Goal: Task Accomplishment & Management: Complete application form

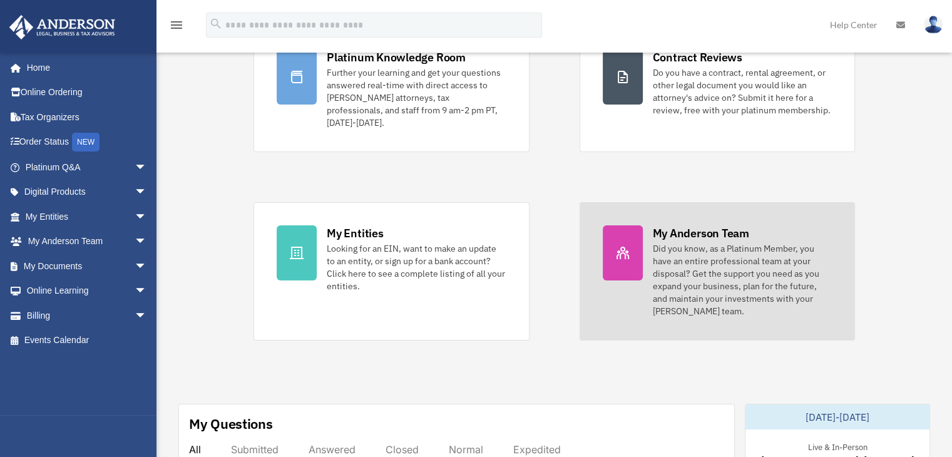
scroll to position [63, 0]
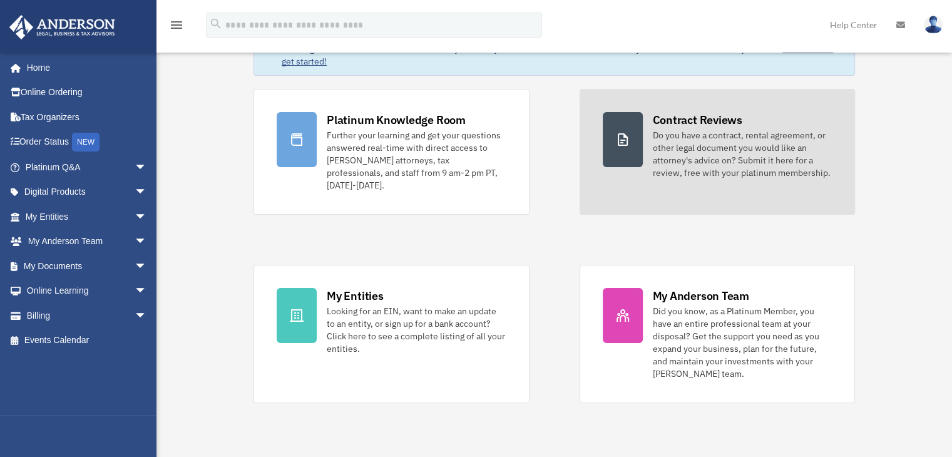
click at [699, 158] on div "Do you have a contract, rental agreement, or other legal document you would lik…" at bounding box center [742, 154] width 179 height 50
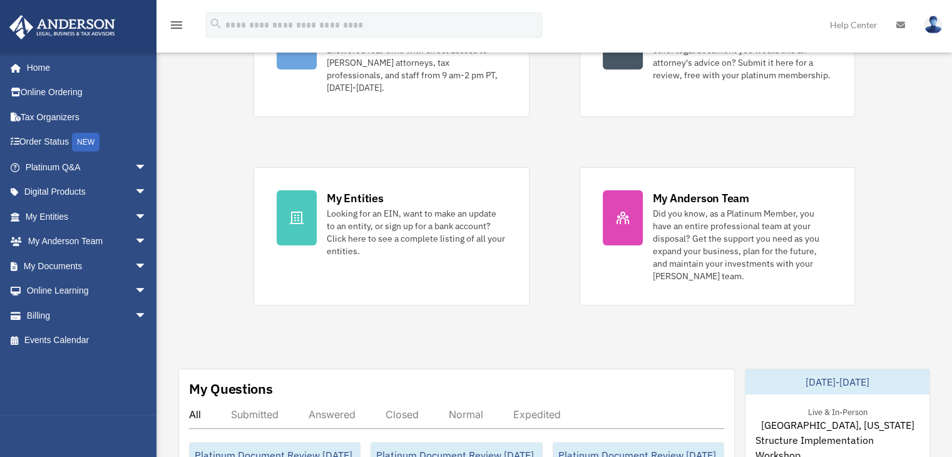
scroll to position [250, 0]
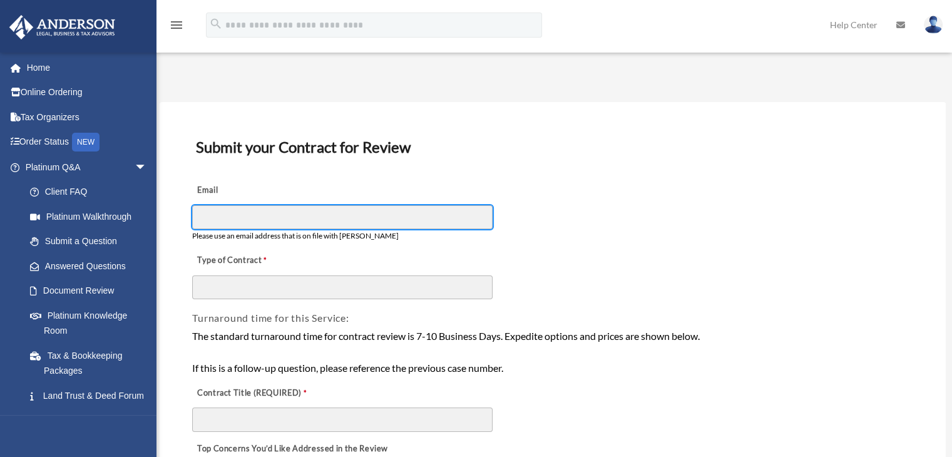
click at [218, 222] on input "Email" at bounding box center [342, 217] width 300 height 24
type input "**********"
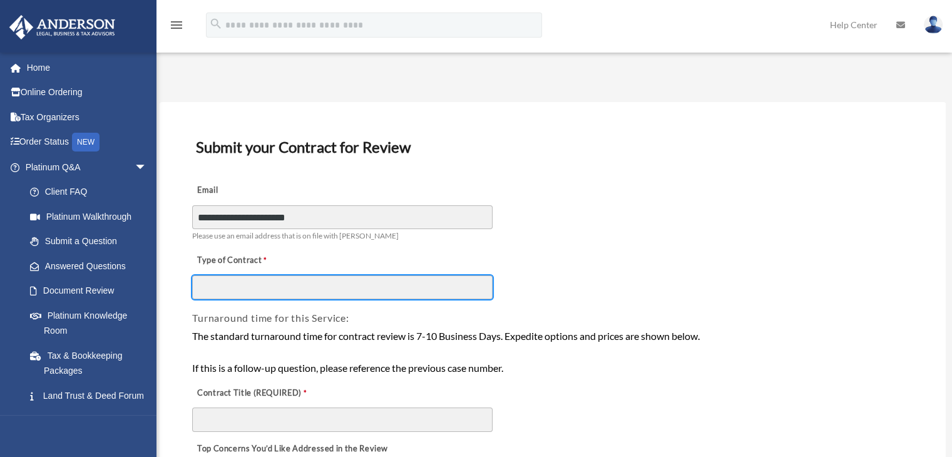
click at [254, 287] on input "Type of Contract" at bounding box center [342, 287] width 300 height 24
click at [232, 287] on input "**********" at bounding box center [342, 287] width 300 height 24
drag, startPoint x: 260, startPoint y: 285, endPoint x: 145, endPoint y: 269, distance: 116.3
paste input "**********"
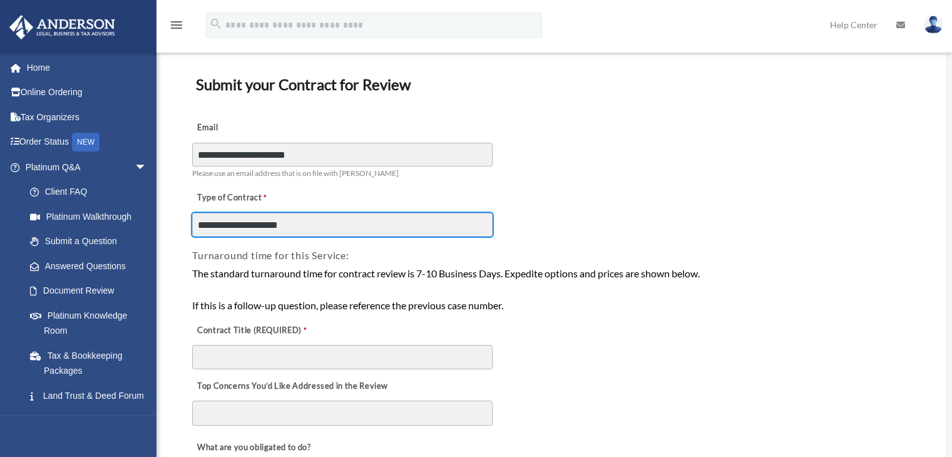
scroll to position [125, 0]
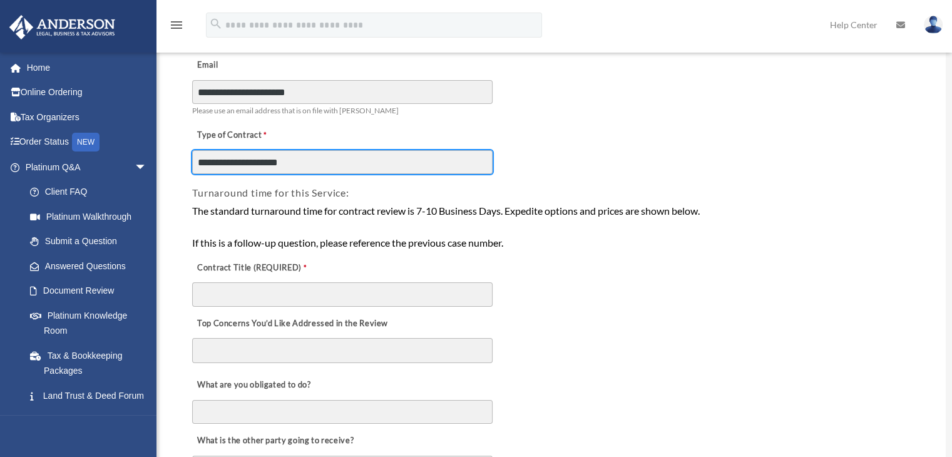
type input "**********"
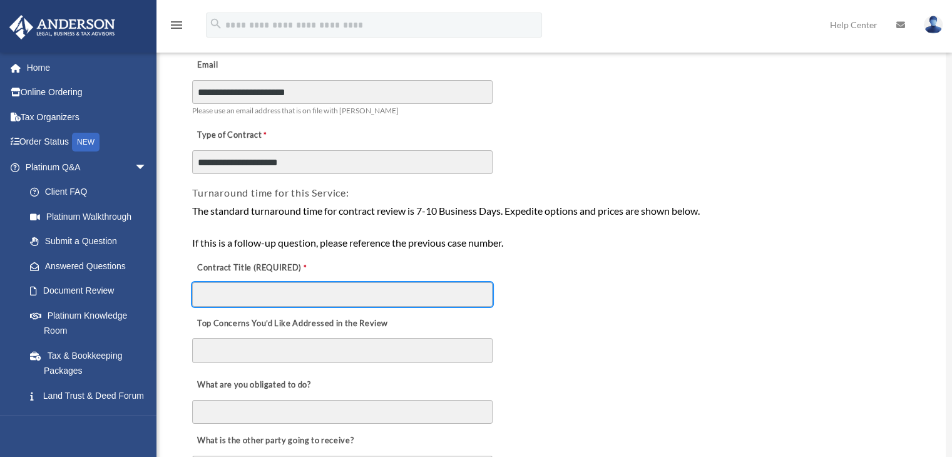
click at [321, 286] on input "Contract Title (REQUIRED)" at bounding box center [342, 294] width 300 height 24
type input "**********"
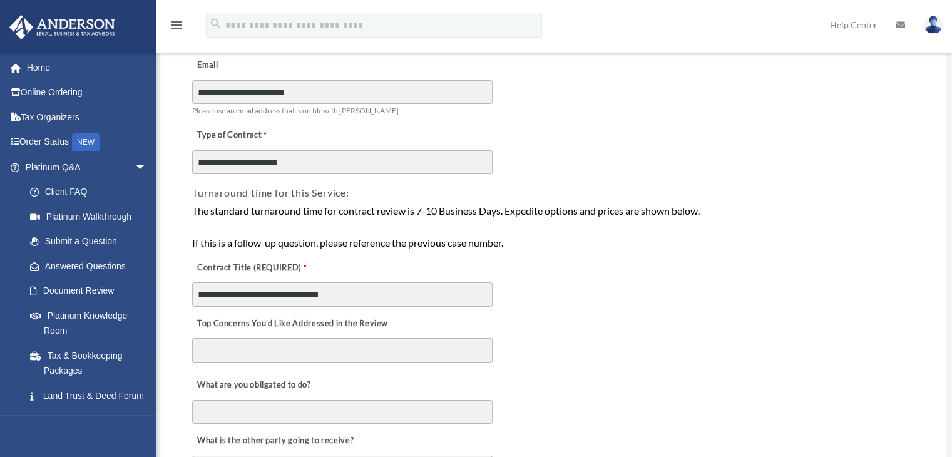
click at [309, 336] on div "Top Concerns You’d Like Addressed in the Review" at bounding box center [553, 338] width 724 height 61
click at [308, 342] on textarea "Top Concerns You’d Like Addressed in the Review" at bounding box center [342, 350] width 300 height 25
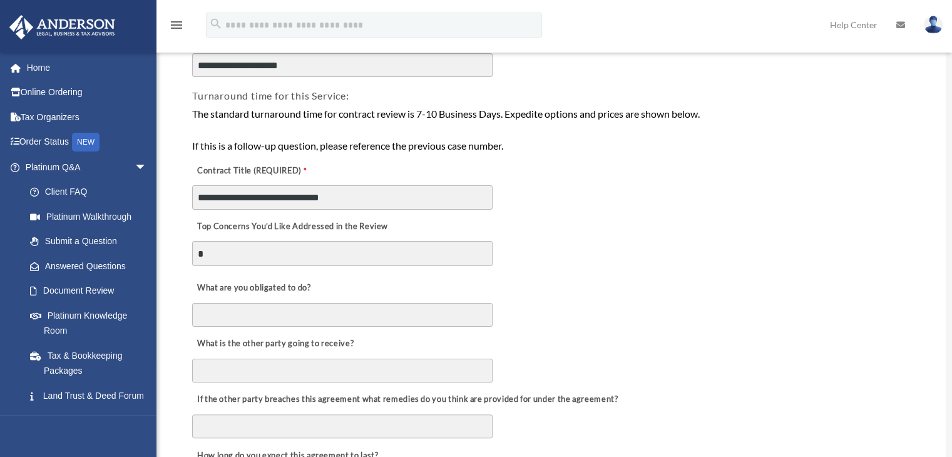
scroll to position [250, 0]
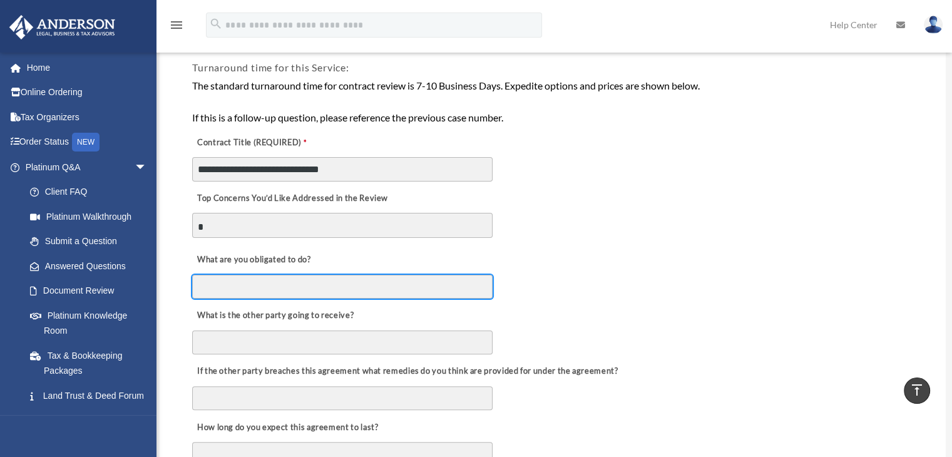
click at [261, 277] on input "What are you obligated to do?" at bounding box center [342, 287] width 300 height 24
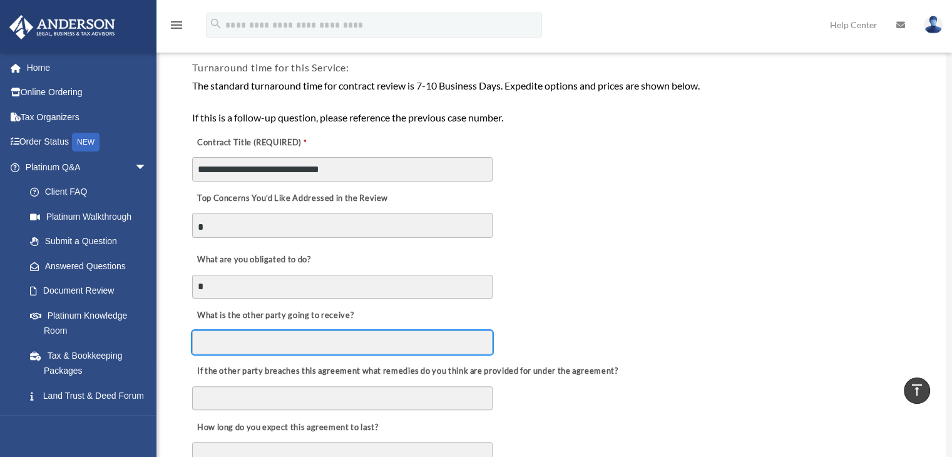
click at [250, 340] on input "What is the other party going to receive?" at bounding box center [342, 343] width 300 height 24
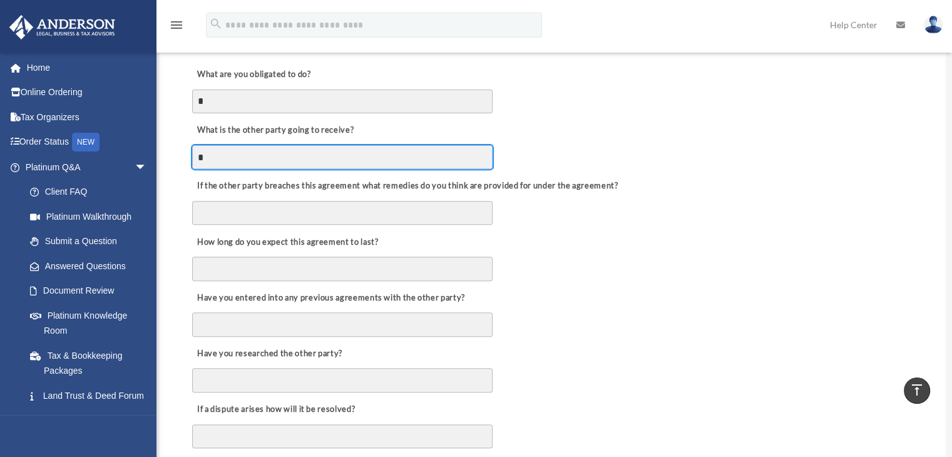
scroll to position [438, 0]
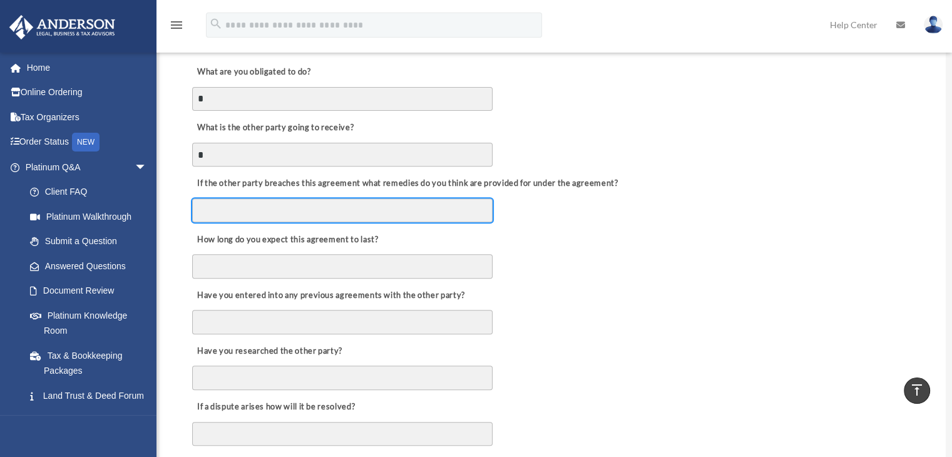
click at [253, 198] on input "If the other party breaches this agreement what remedies do you think are provi…" at bounding box center [342, 210] width 300 height 24
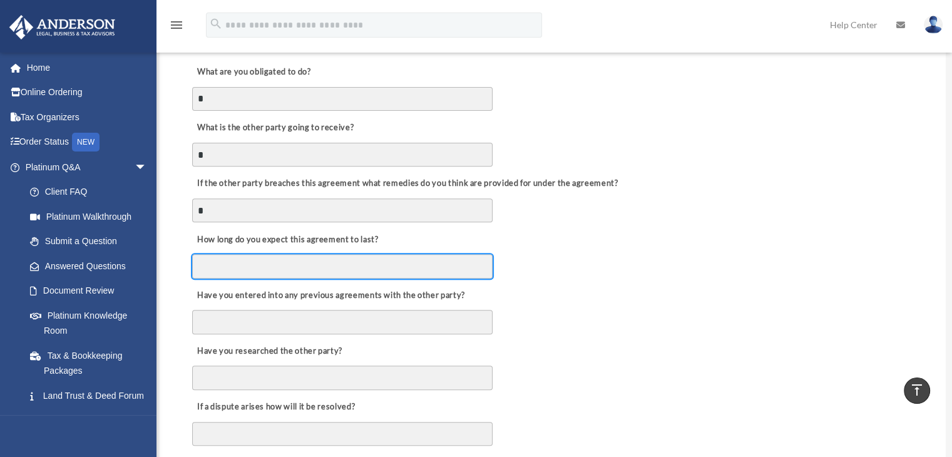
click at [242, 266] on input "How long do you expect this agreement to last?" at bounding box center [342, 266] width 300 height 24
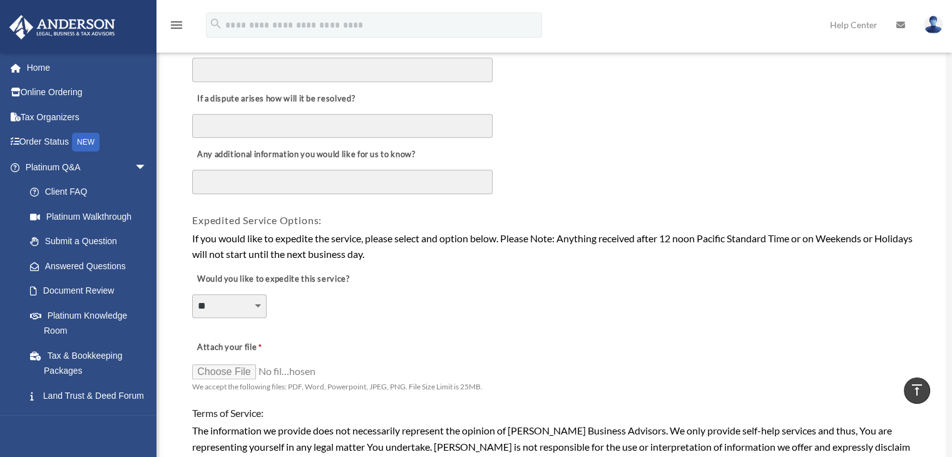
scroll to position [751, 0]
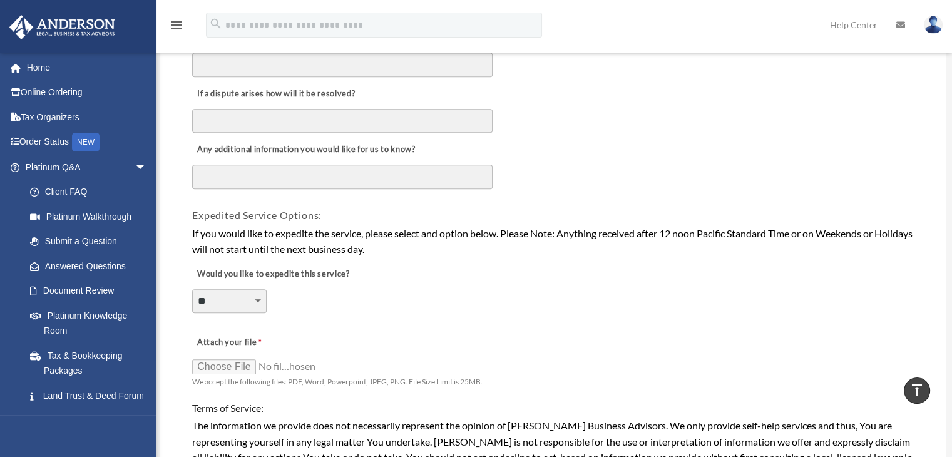
click at [741, 86] on div "If a dispute arises how will it be resolved?" at bounding box center [553, 106] width 724 height 56
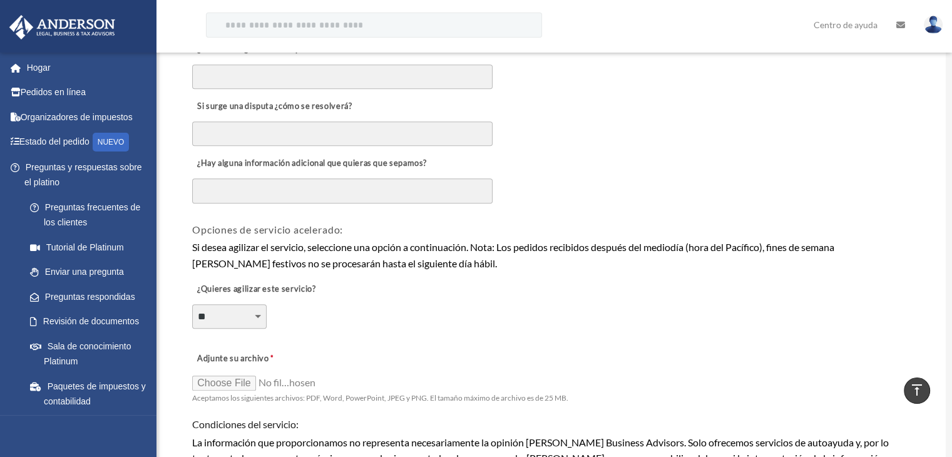
scroll to position [762, 0]
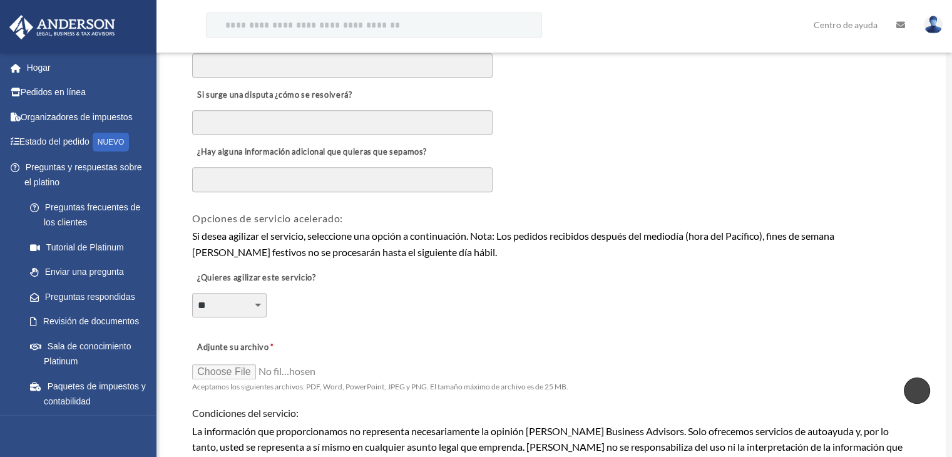
click at [249, 380] on span "Aceptamos los siguientes archivos: PDF, Word, PowerPoint, JPEG y PNG. El tamaño…" at bounding box center [380, 386] width 376 height 13
click at [250, 368] on input "Adjunte su archivo" at bounding box center [254, 371] width 125 height 18
type input "**********"
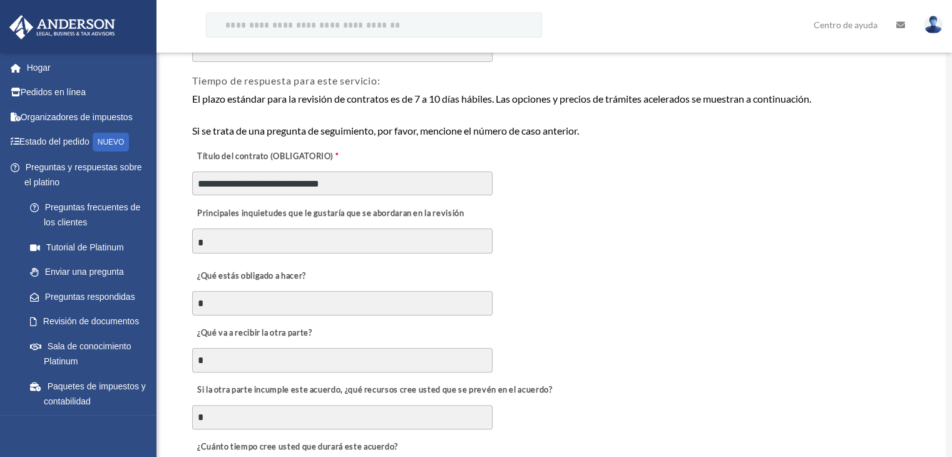
scroll to position [250, 0]
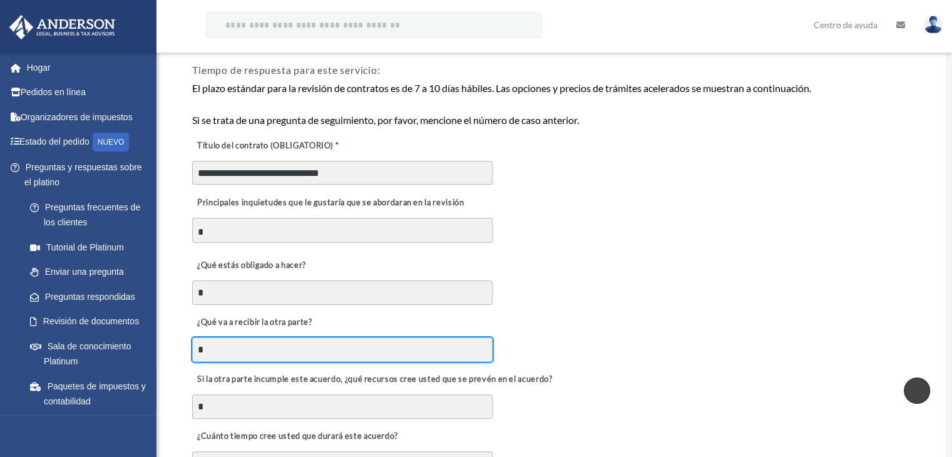
click at [220, 340] on input "¿Qué va a recibir la otra parte?" at bounding box center [342, 349] width 300 height 24
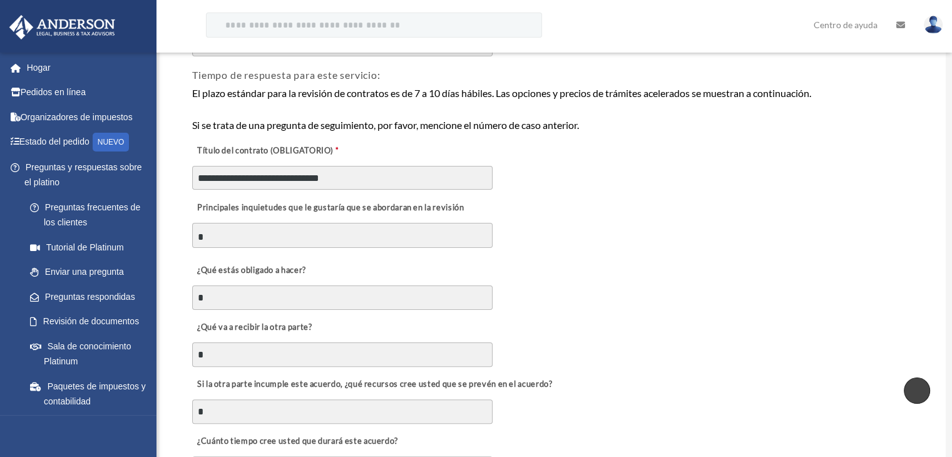
scroll to position [242, 0]
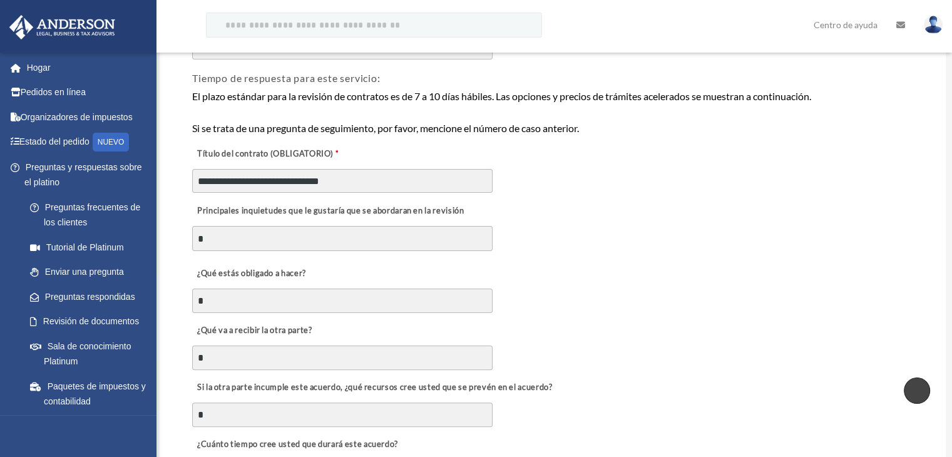
click at [222, 240] on textarea "Principales inquietudes que le gustaría que se abordaran en la revisión" at bounding box center [342, 238] width 300 height 25
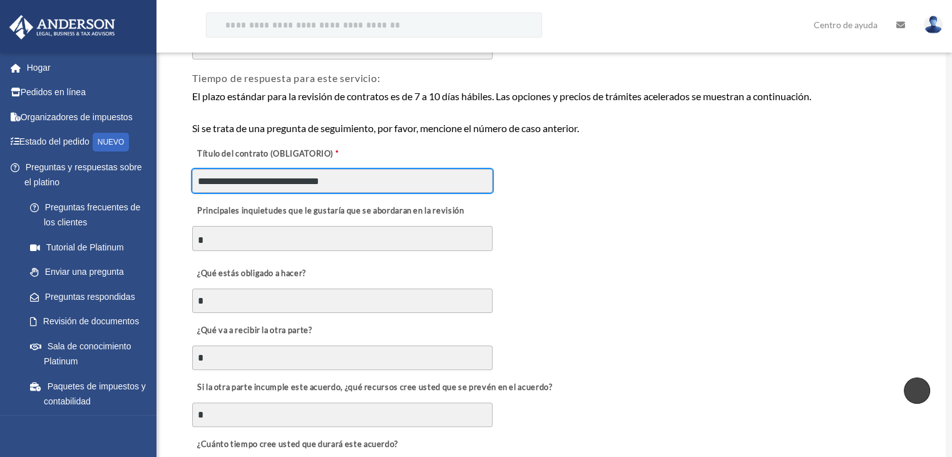
click at [354, 171] on input "**********" at bounding box center [342, 181] width 300 height 24
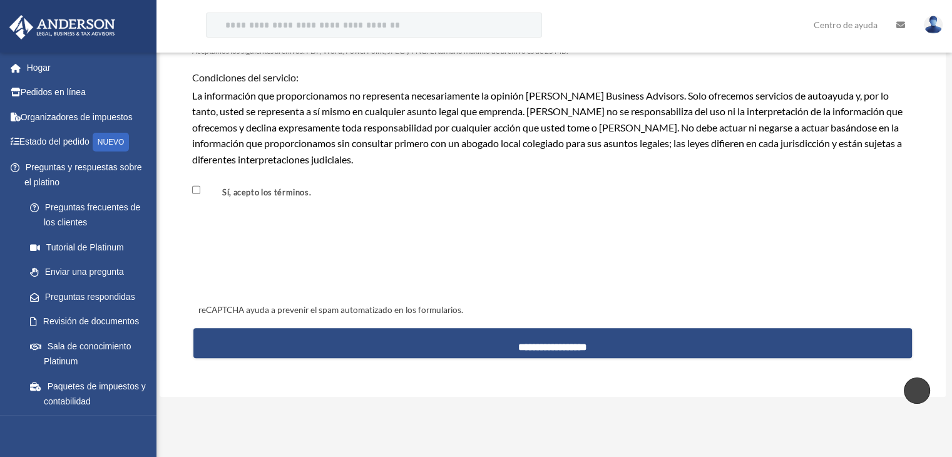
scroll to position [1127, 0]
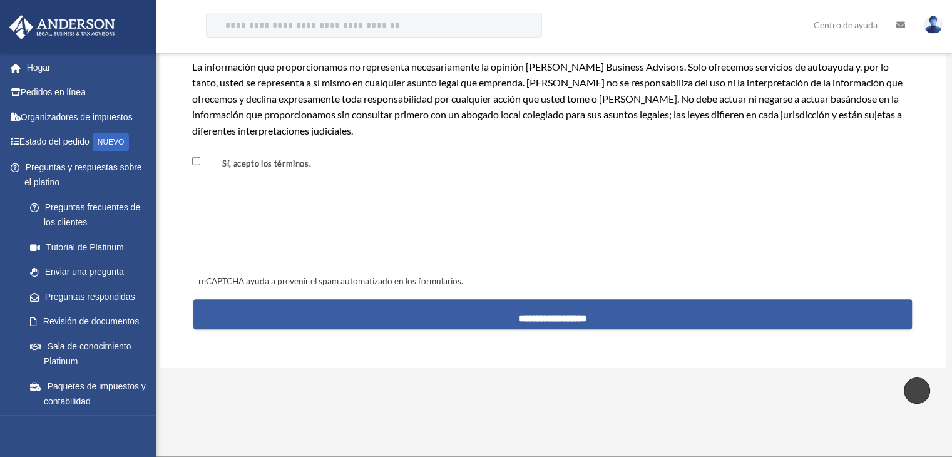
click at [543, 310] on input "**********" at bounding box center [552, 314] width 719 height 30
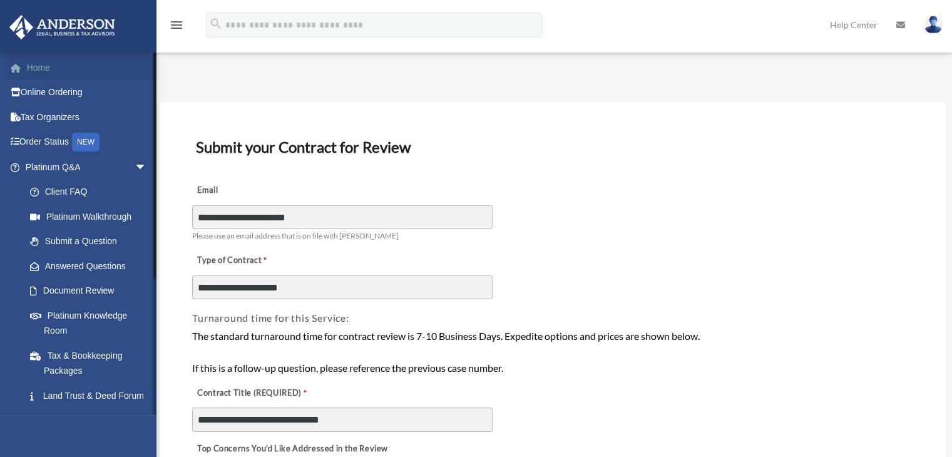
click at [35, 68] on link "Home" at bounding box center [87, 67] width 157 height 25
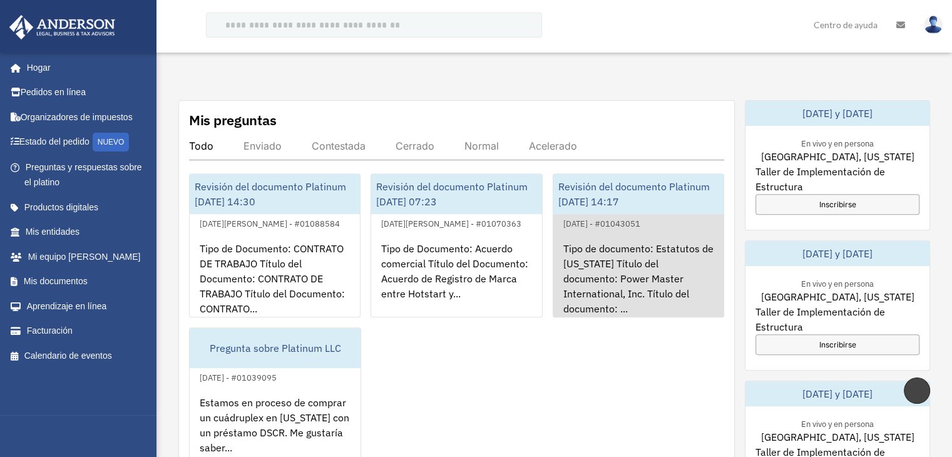
scroll to position [438, 0]
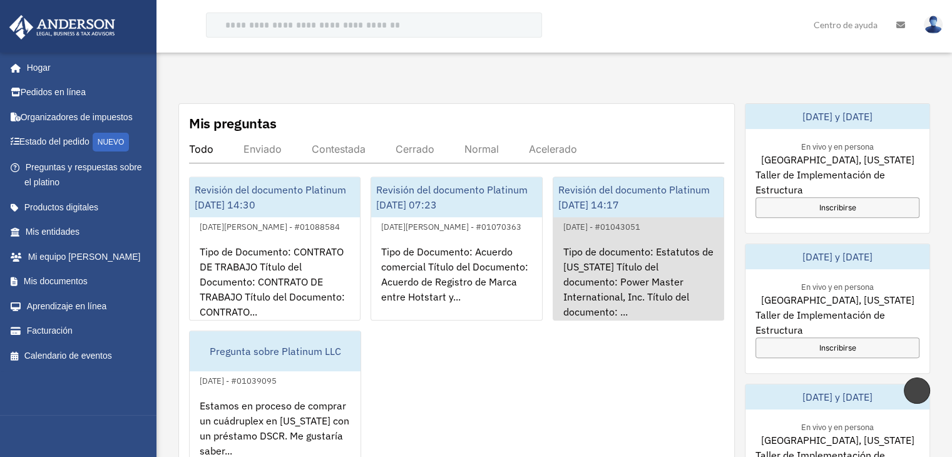
click at [606, 202] on font "Revisión del documento Platinum [DATE] 14:17" at bounding box center [633, 197] width 151 height 28
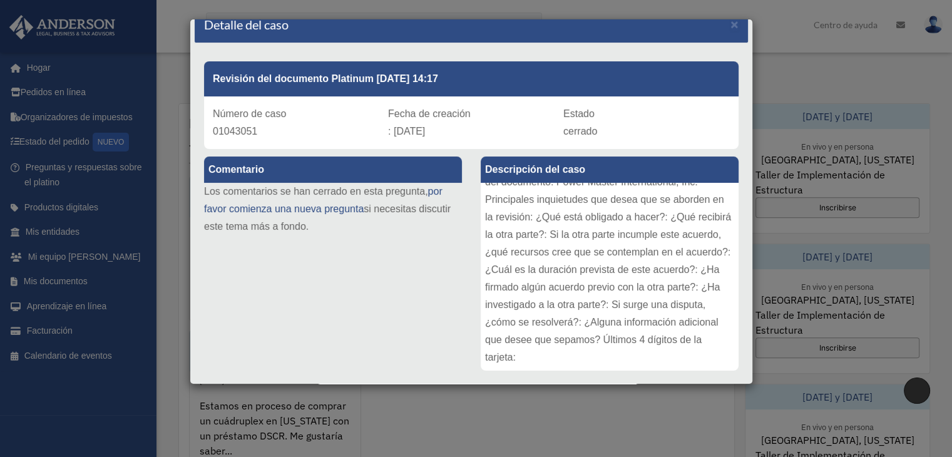
scroll to position [0, 0]
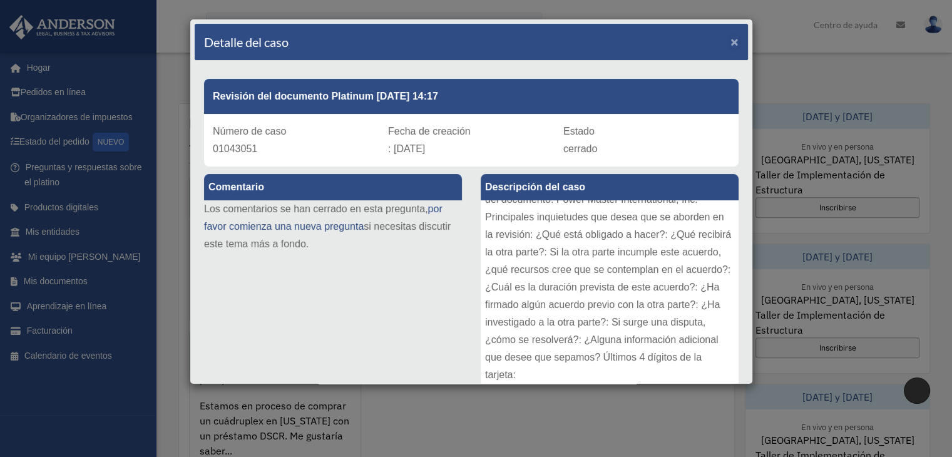
drag, startPoint x: 722, startPoint y: 41, endPoint x: 726, endPoint y: 51, distance: 11.1
click at [731, 41] on font "×" at bounding box center [735, 41] width 8 height 14
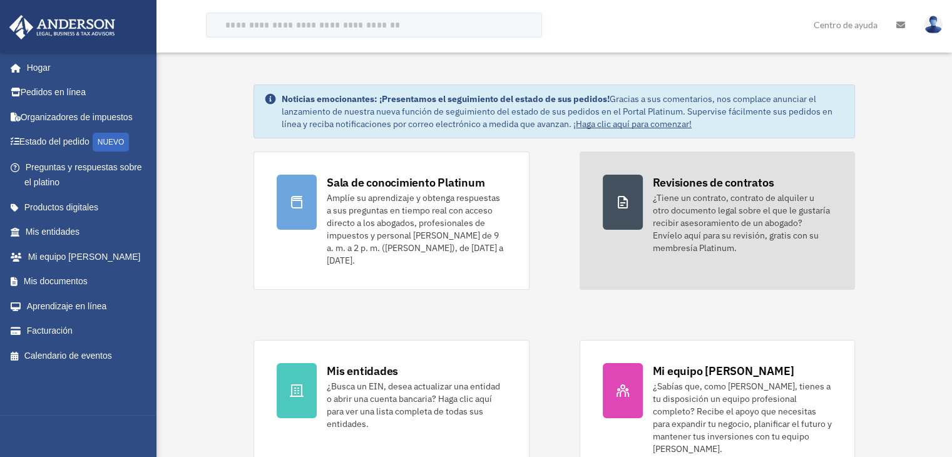
click at [705, 195] on font "¿Tiene un contrato, contrato de alquiler u otro documento legal sobre el que le…" at bounding box center [741, 222] width 177 height 61
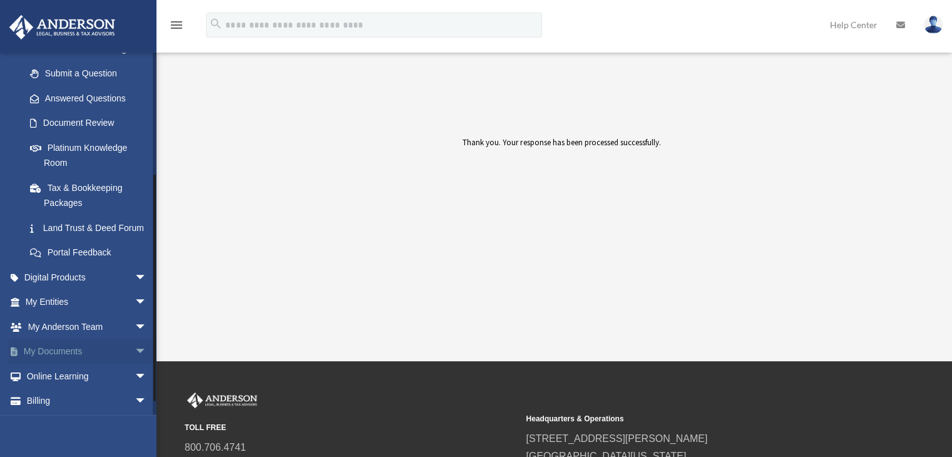
scroll to position [188, 0]
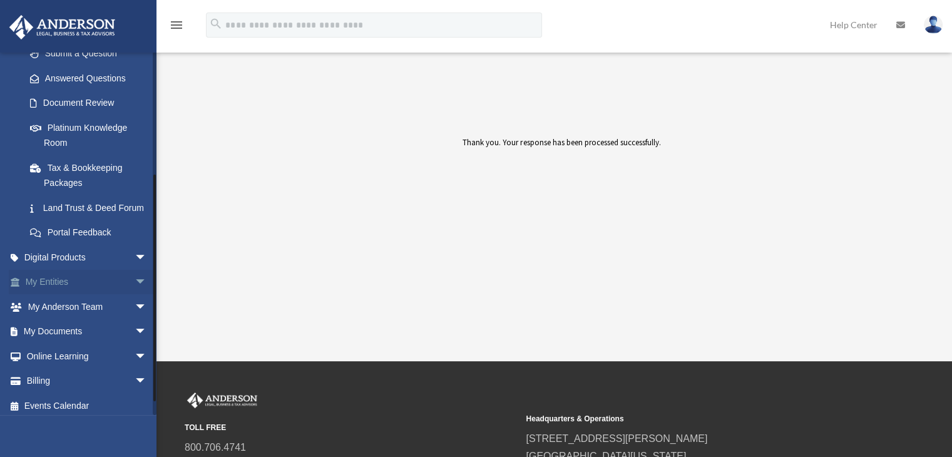
click at [52, 295] on link "My Entities arrow_drop_down" at bounding box center [87, 282] width 157 height 25
click at [47, 344] on link "My Documents arrow_drop_down" at bounding box center [87, 331] width 157 height 25
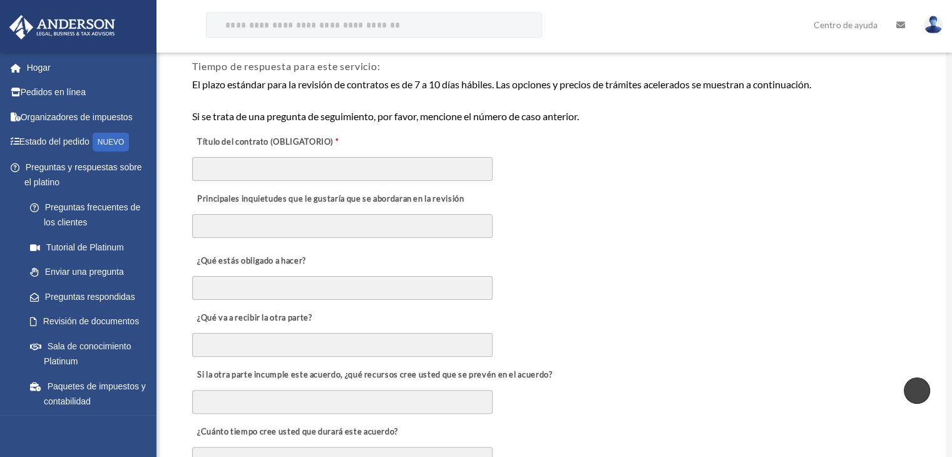
scroll to position [250, 0]
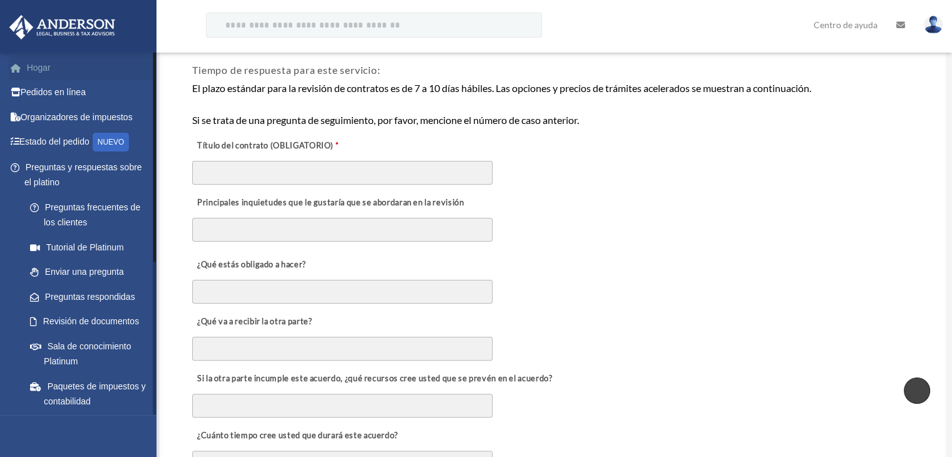
click at [45, 68] on font "Hogar" at bounding box center [39, 68] width 24 height 10
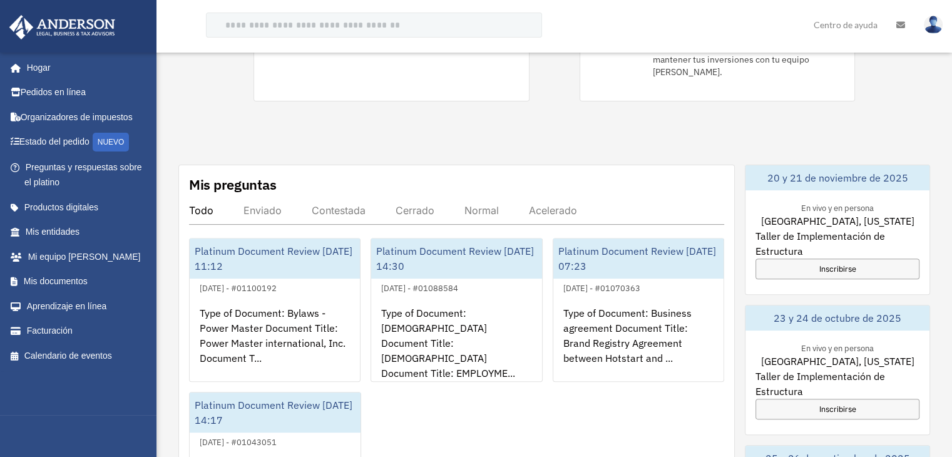
scroll to position [563, 0]
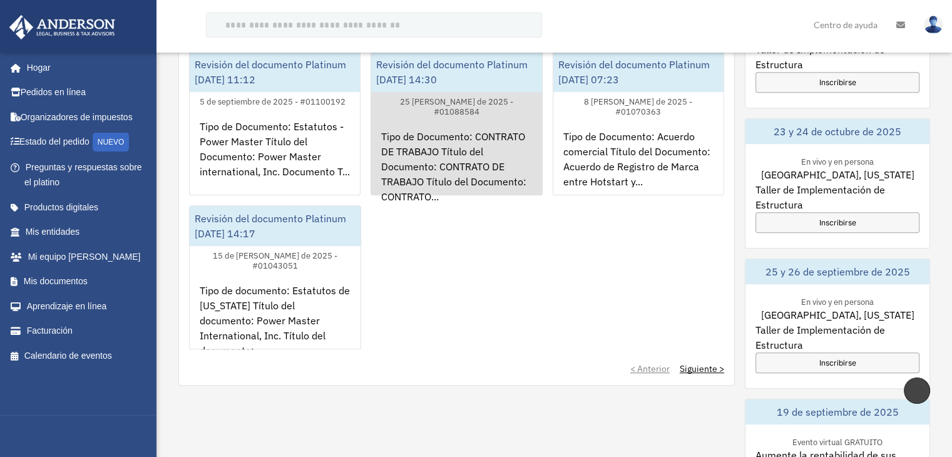
click at [411, 165] on font "Tipo de Documento: CONTRATO DE TRABAJO Título del Documento: CONTRATO DE TRABAJ…" at bounding box center [453, 166] width 145 height 73
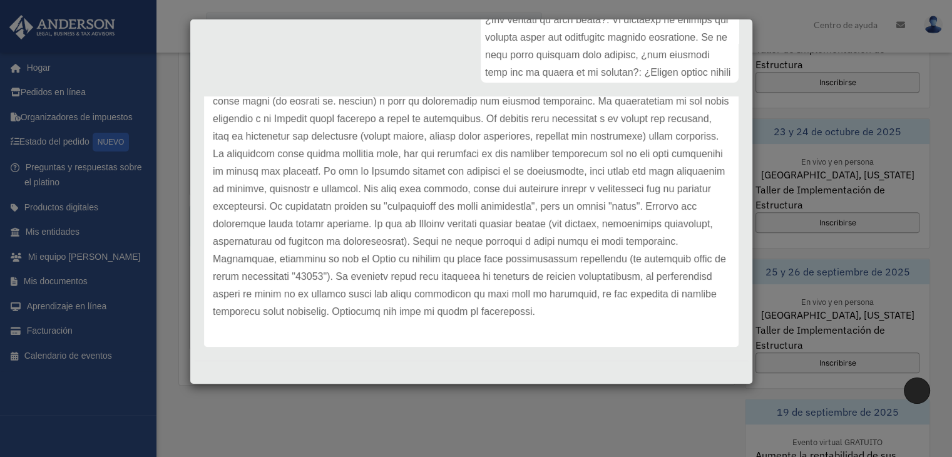
scroll to position [0, 0]
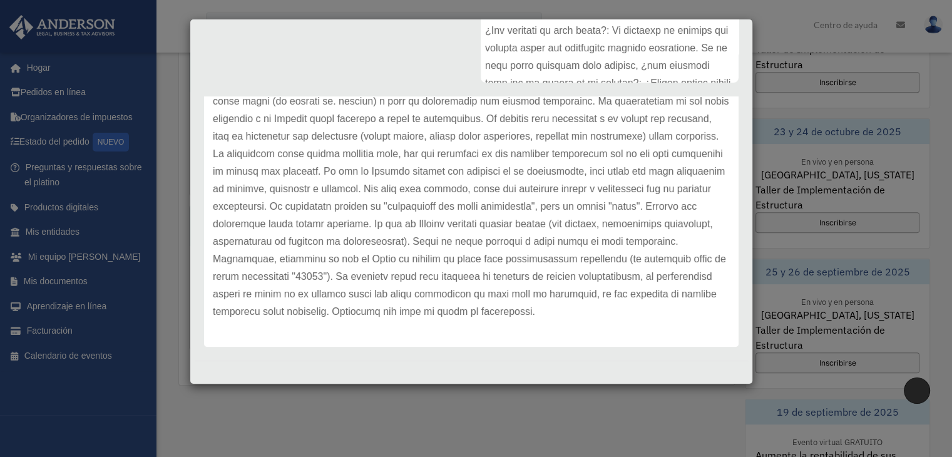
drag, startPoint x: 742, startPoint y: 262, endPoint x: 754, endPoint y: 172, distance: 90.8
click at [754, 172] on div "Detalle del caso × Revisión del documento Platinum 25/08/2025 14:30 Número de c…" at bounding box center [476, 228] width 952 height 457
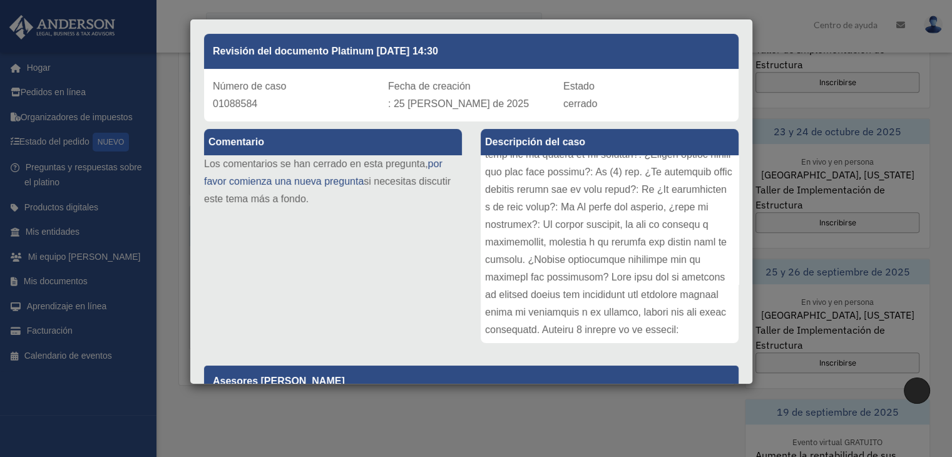
scroll to position [224, 0]
click at [588, 419] on div "Detalle del caso × Revisión del documento Platinum 25/08/2025 14:30 Número de c…" at bounding box center [476, 228] width 952 height 457
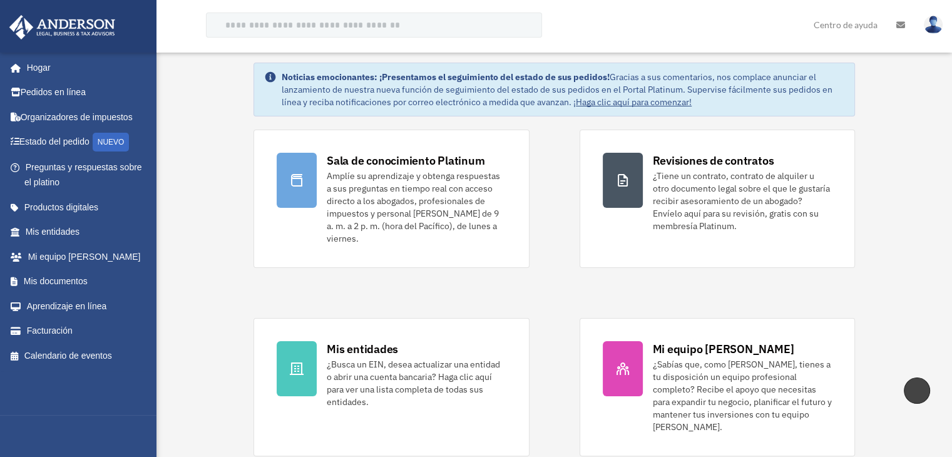
scroll to position [0, 0]
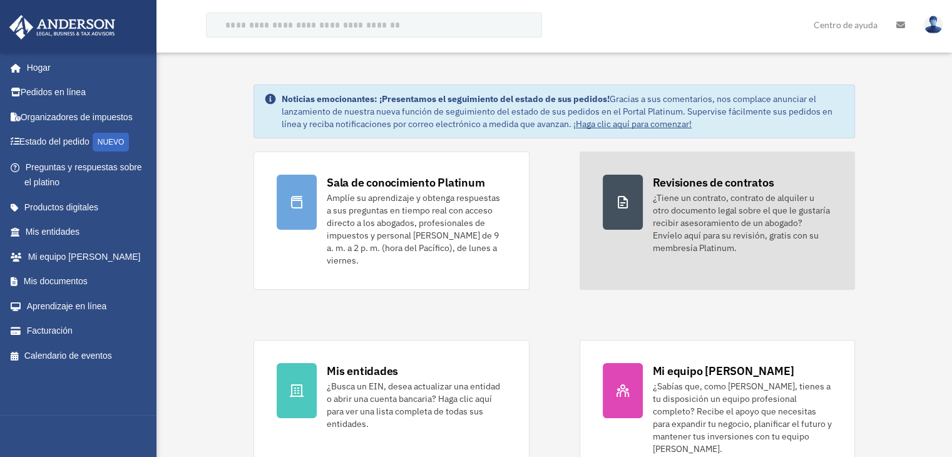
click at [729, 203] on font "¿Tiene un contrato, contrato de alquiler u otro documento legal sobre el que le…" at bounding box center [741, 222] width 177 height 61
click at [699, 217] on font "¿Tiene un contrato, contrato de alquiler u otro documento legal sobre el que le…" at bounding box center [741, 222] width 177 height 61
click at [691, 187] on font "Revisiones de contratos" at bounding box center [713, 182] width 121 height 14
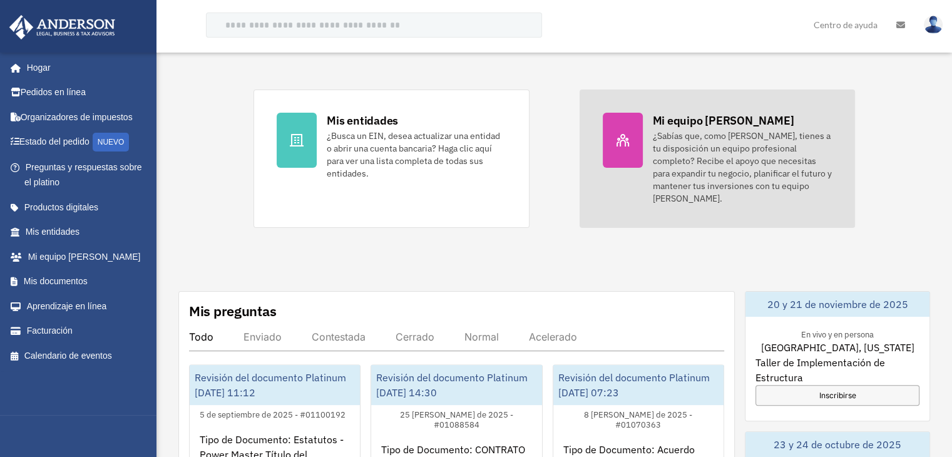
scroll to position [438, 0]
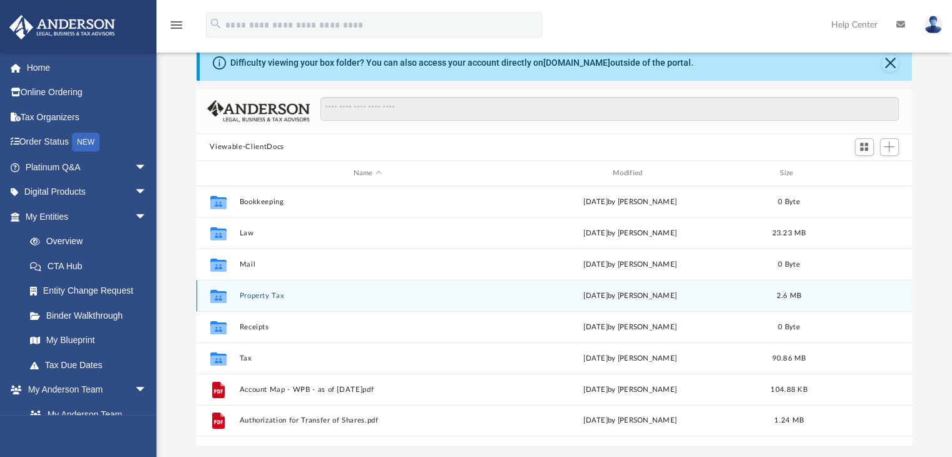
scroll to position [63, 0]
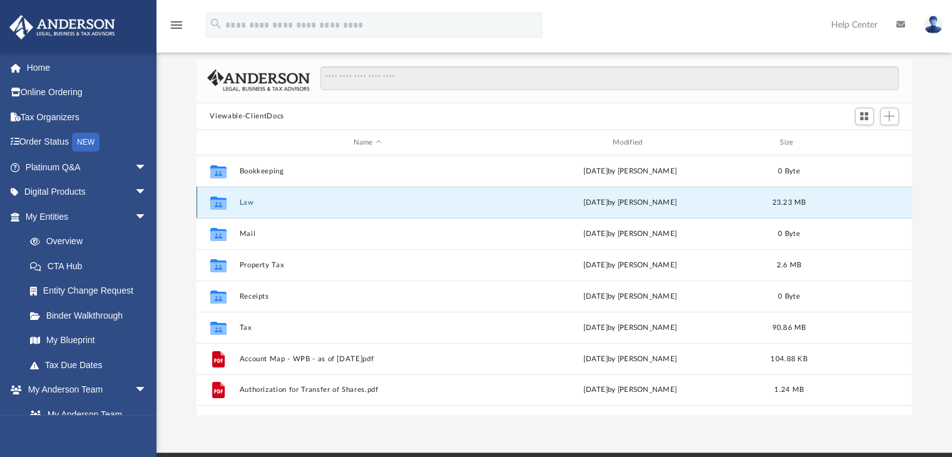
click at [248, 199] on button "Law" at bounding box center [367, 202] width 257 height 8
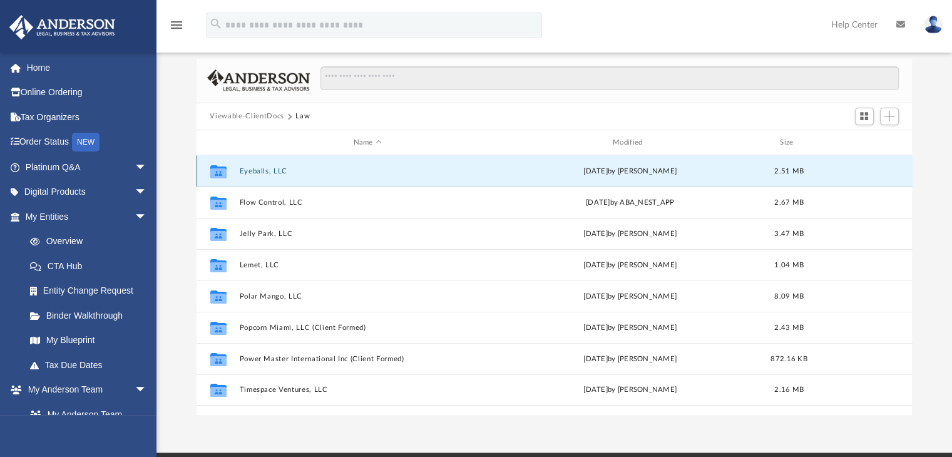
click at [252, 170] on button "Eyeballs, LLC" at bounding box center [367, 171] width 257 height 8
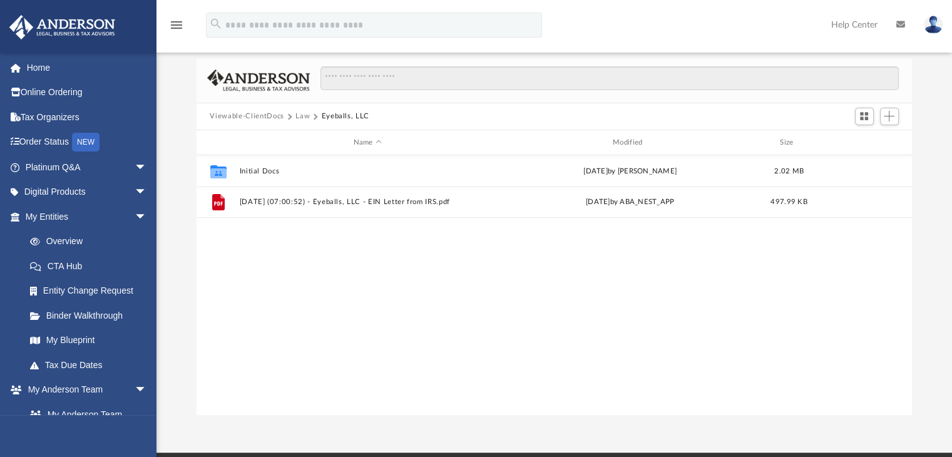
click at [303, 115] on button "Law" at bounding box center [302, 116] width 14 height 11
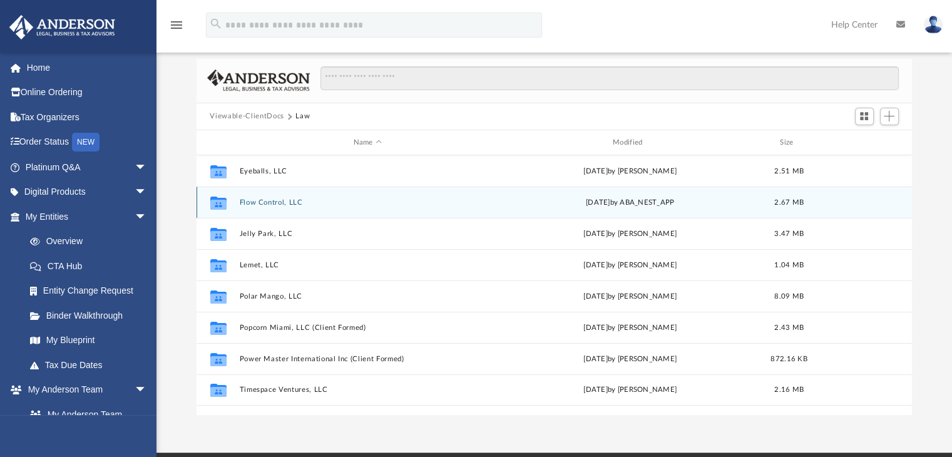
click at [263, 202] on button "Flow Control, LLC" at bounding box center [367, 202] width 257 height 8
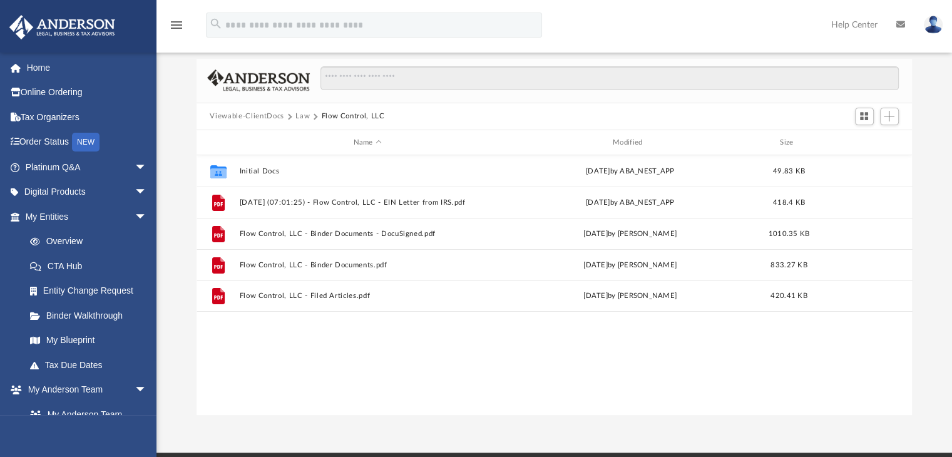
click at [300, 115] on button "Law" at bounding box center [302, 116] width 14 height 11
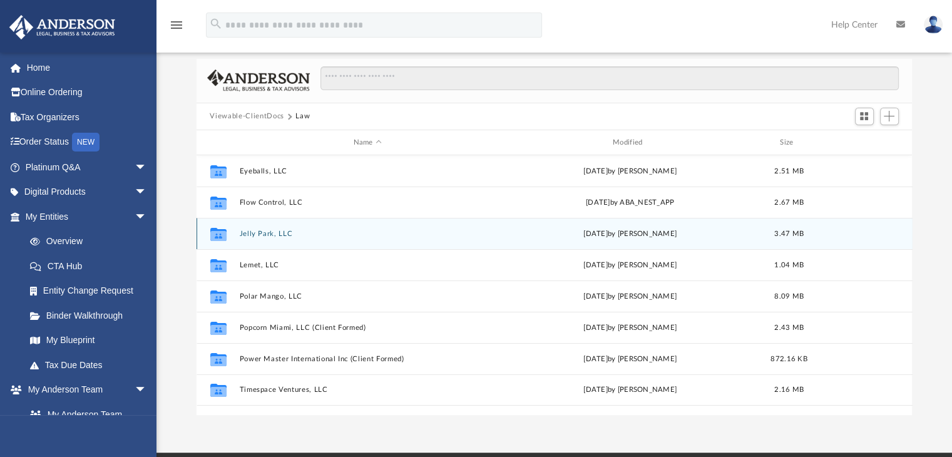
click at [258, 234] on button "Jelly Park, LLC" at bounding box center [367, 234] width 257 height 8
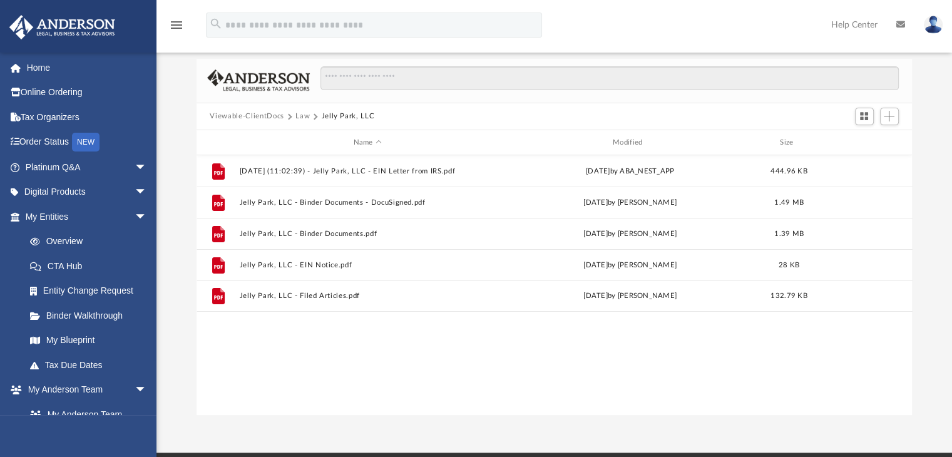
click at [300, 116] on button "Law" at bounding box center [302, 116] width 14 height 11
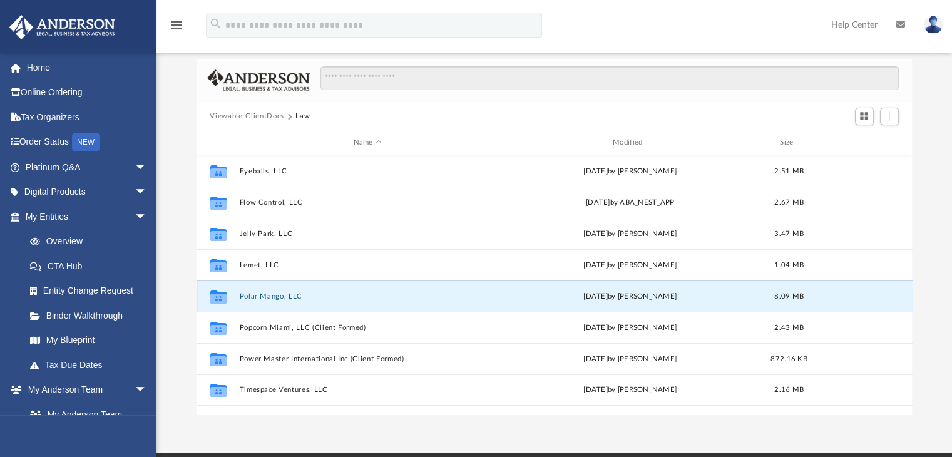
click at [267, 299] on button "Polar Mango, LLC" at bounding box center [367, 296] width 257 height 8
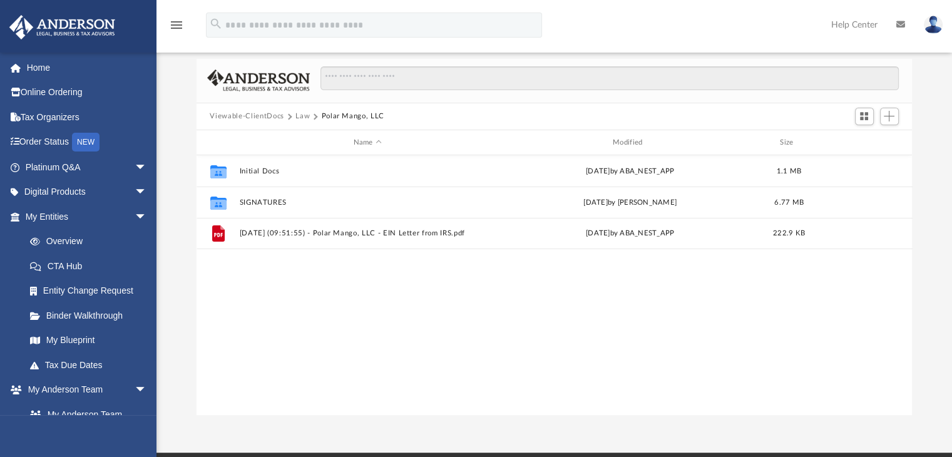
click at [302, 113] on button "Law" at bounding box center [302, 116] width 14 height 11
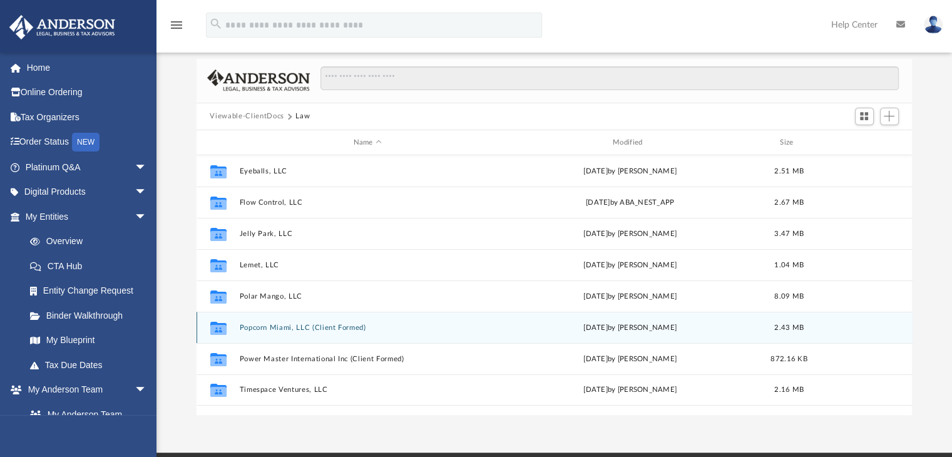
click at [265, 329] on button "Popcorn Miami, LLC (Client Formed)" at bounding box center [367, 328] width 257 height 8
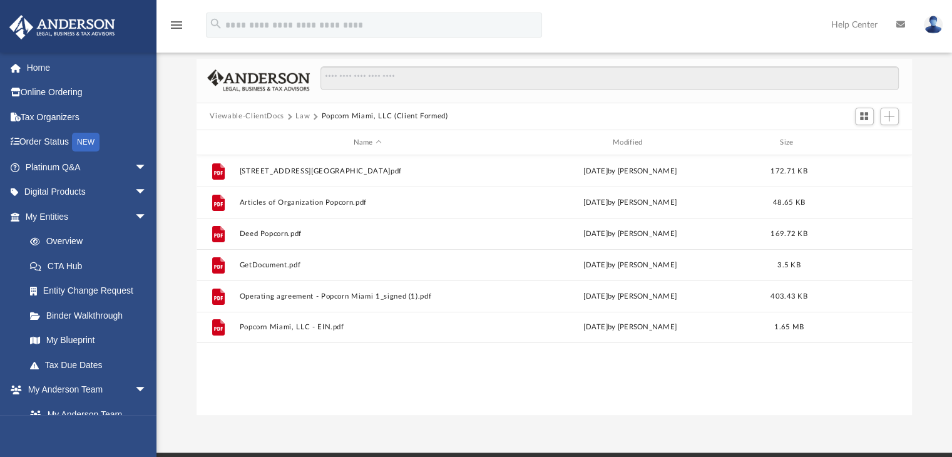
click at [302, 115] on button "Law" at bounding box center [302, 116] width 14 height 11
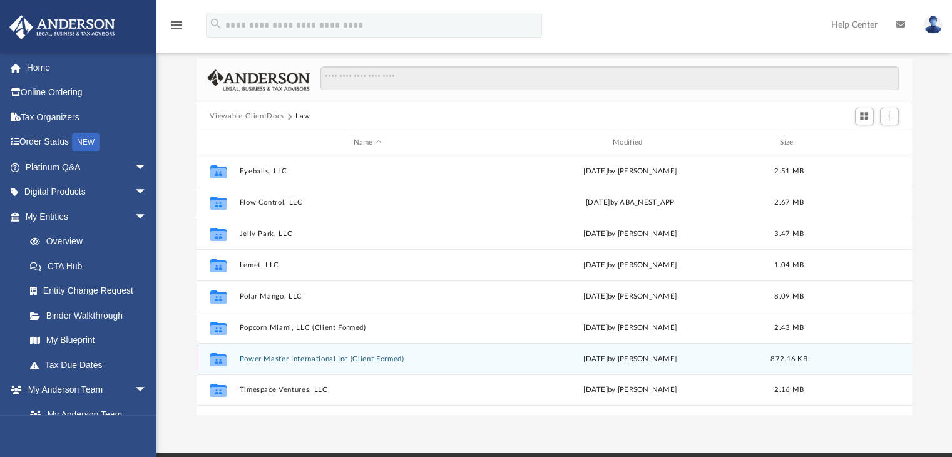
click at [298, 359] on button "Power Master International Inc (Client Formed)" at bounding box center [367, 359] width 257 height 8
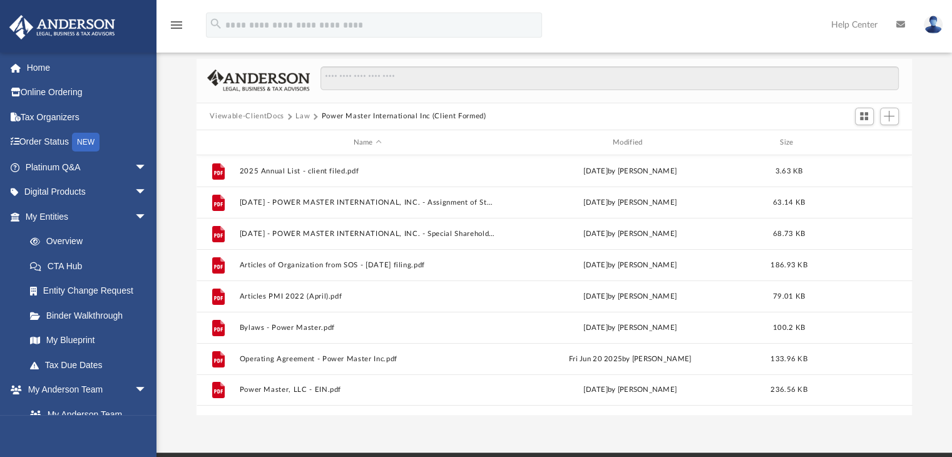
click at [305, 113] on button "Law" at bounding box center [302, 116] width 14 height 11
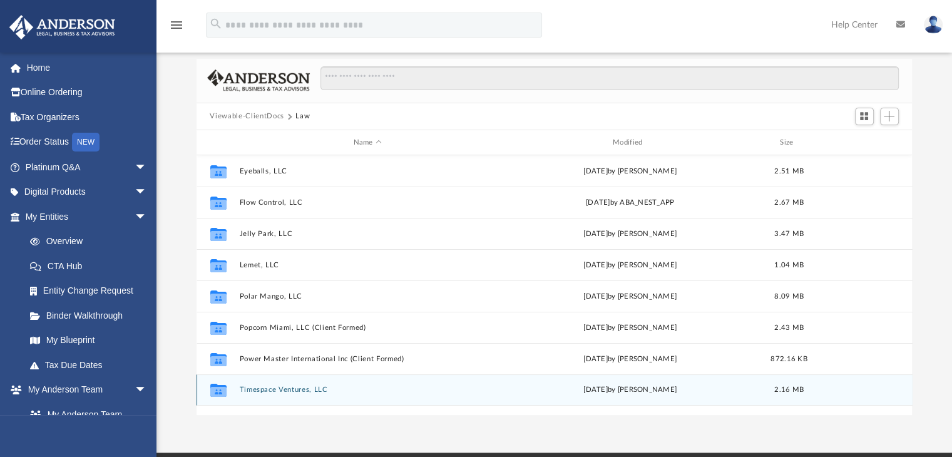
click at [252, 389] on button "Timespace Ventures, LLC" at bounding box center [367, 390] width 257 height 8
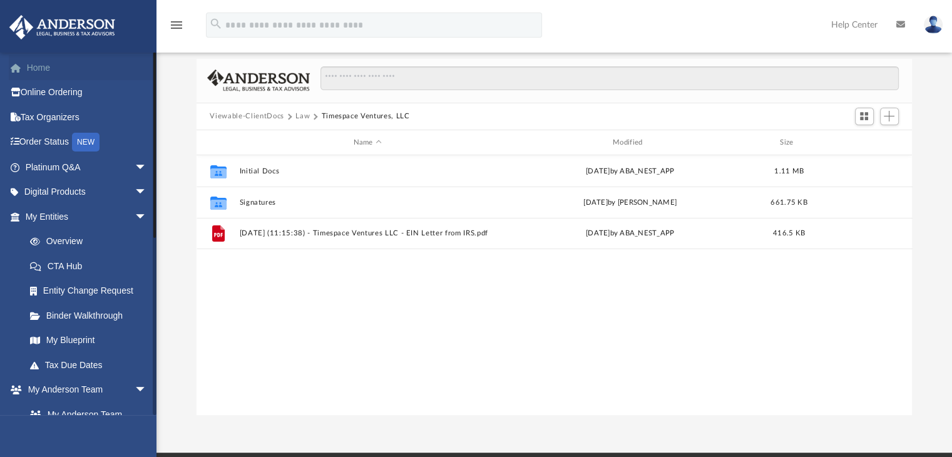
click at [38, 65] on link "Home" at bounding box center [87, 67] width 157 height 25
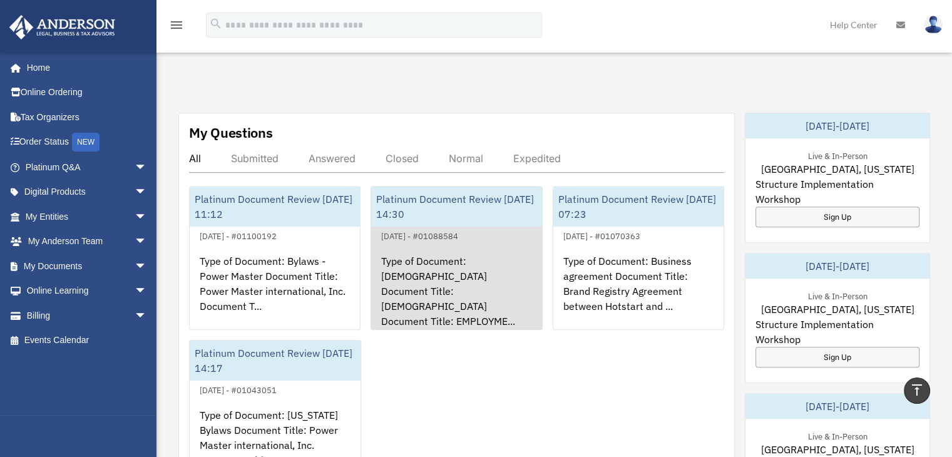
scroll to position [438, 0]
